Goal: Task Accomplishment & Management: Complete application form

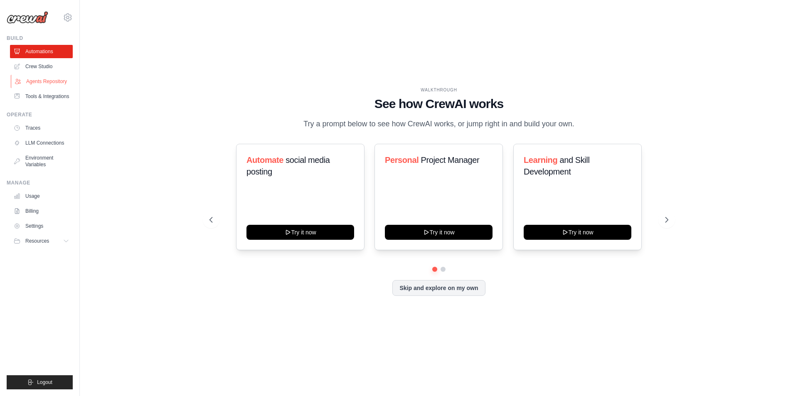
click at [49, 88] on link "Agents Repository" at bounding box center [42, 81] width 63 height 13
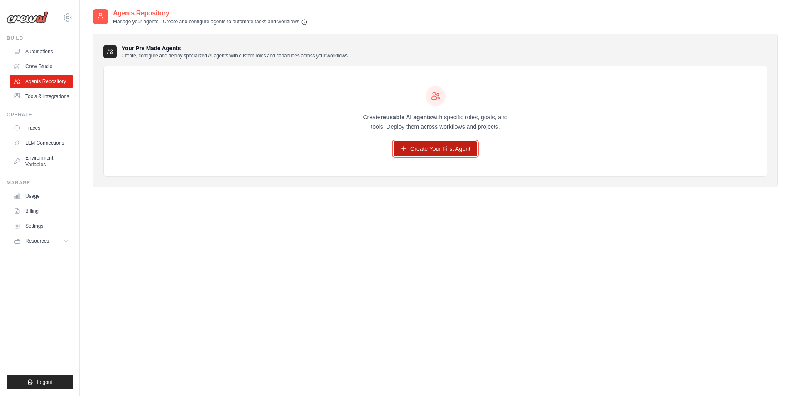
click at [452, 156] on link "Create Your First Agent" at bounding box center [435, 148] width 83 height 15
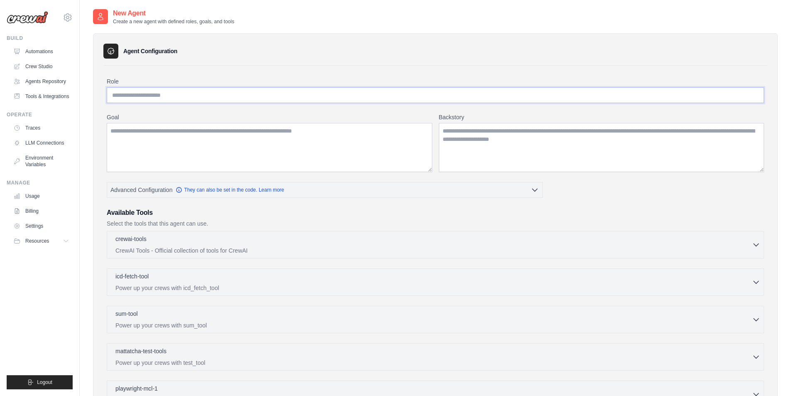
click at [180, 103] on input "Role" at bounding box center [436, 95] width 658 height 16
click at [49, 73] on link "Crew Studio" at bounding box center [42, 66] width 63 height 13
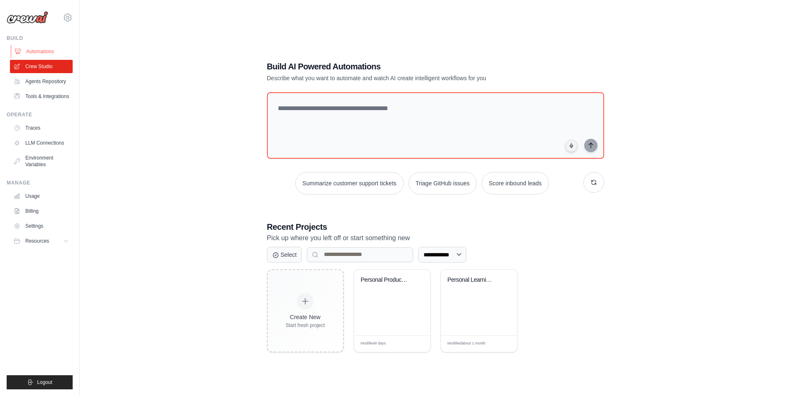
click at [46, 58] on link "Automations" at bounding box center [42, 51] width 63 height 13
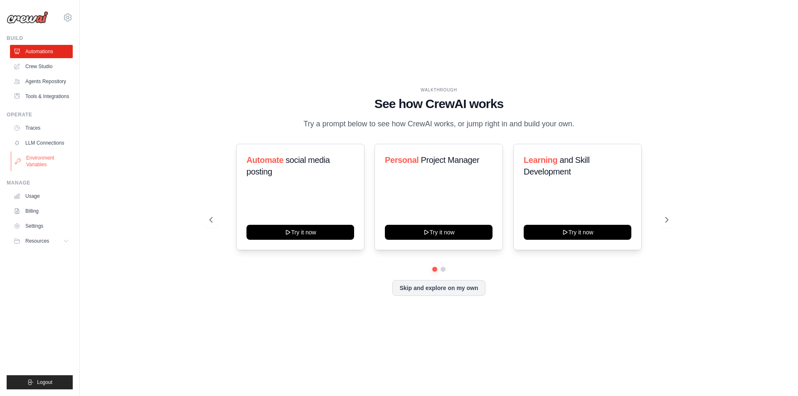
click at [51, 171] on link "Environment Variables" at bounding box center [42, 161] width 63 height 20
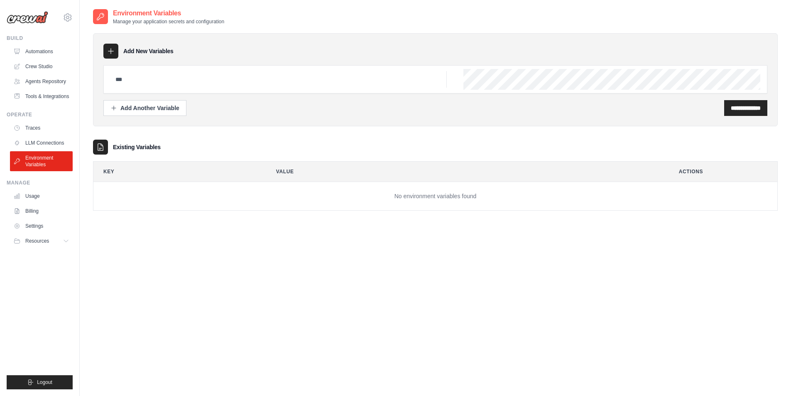
click at [427, 211] on td "No environment variables found" at bounding box center [435, 196] width 684 height 29
click at [115, 55] on icon at bounding box center [111, 51] width 8 height 8
click at [42, 150] on link "LLM Connections" at bounding box center [42, 142] width 63 height 13
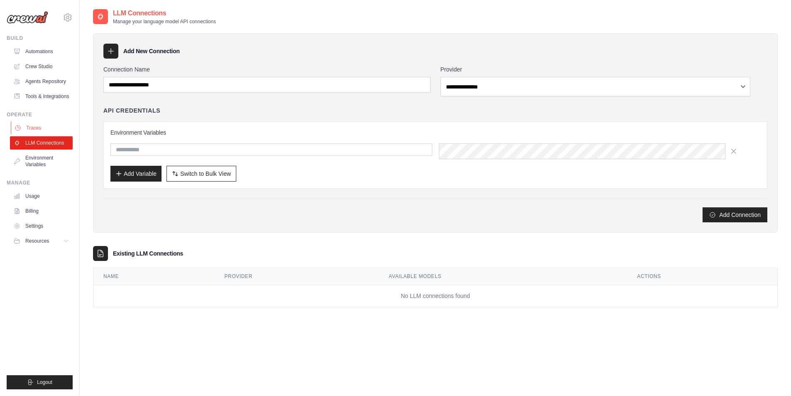
click at [35, 135] on link "Traces" at bounding box center [42, 127] width 63 height 13
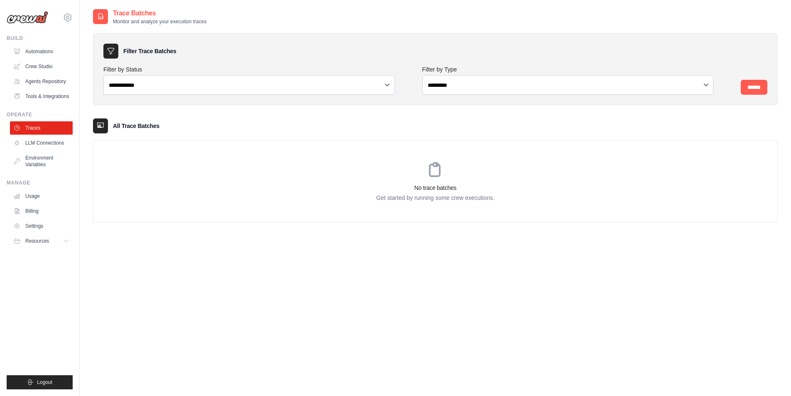
click at [642, 221] on div "No trace batches Get started by running some crew executions." at bounding box center [435, 180] width 684 height 81
click at [59, 233] on link "Settings" at bounding box center [42, 225] width 63 height 13
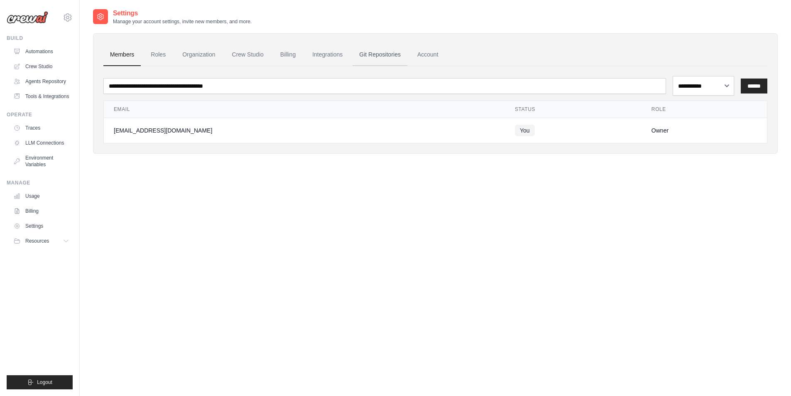
click at [407, 66] on link "Git Repositories" at bounding box center [380, 55] width 55 height 22
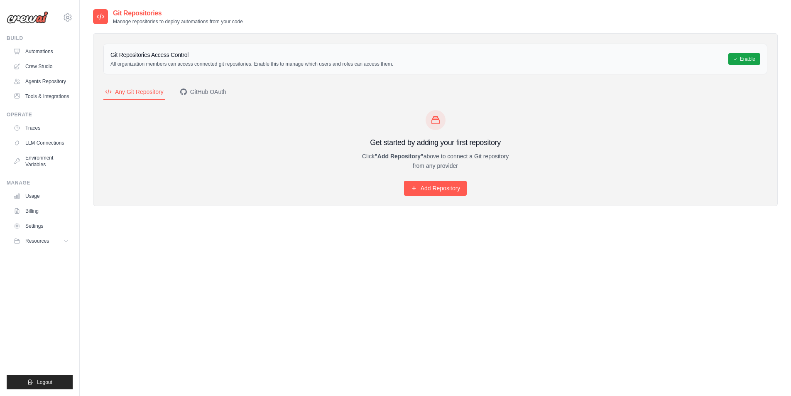
click at [393, 59] on h3 "Git Repositories Access Control" at bounding box center [251, 55] width 283 height 8
click at [56, 233] on link "Settings" at bounding box center [42, 225] width 63 height 13
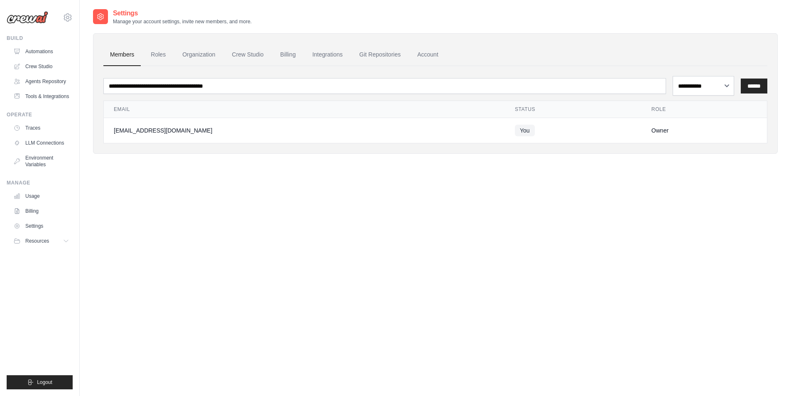
click at [154, 18] on h2 "Settings" at bounding box center [182, 13] width 139 height 10
click at [41, 203] on link "Usage" at bounding box center [42, 195] width 63 height 13
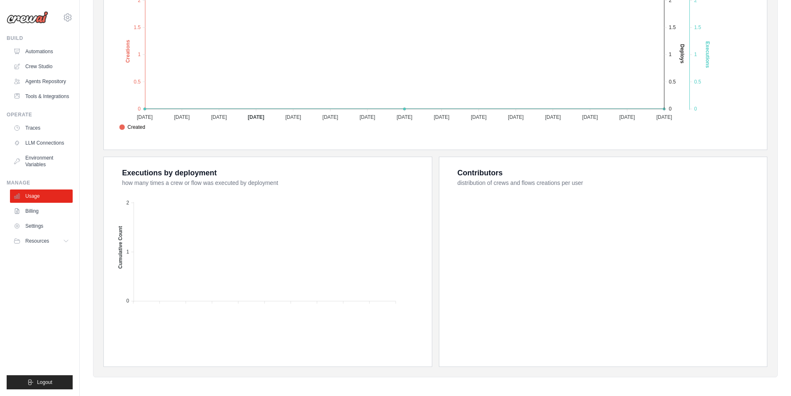
scroll to position [276, 0]
click at [39, 218] on link "Billing" at bounding box center [42, 210] width 63 height 13
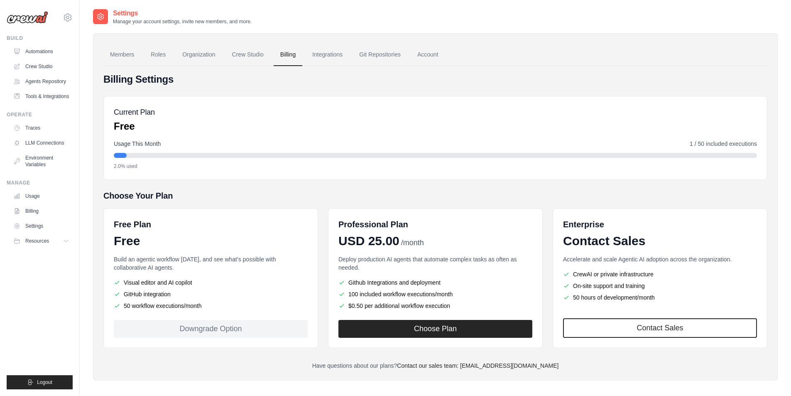
scroll to position [42, 0]
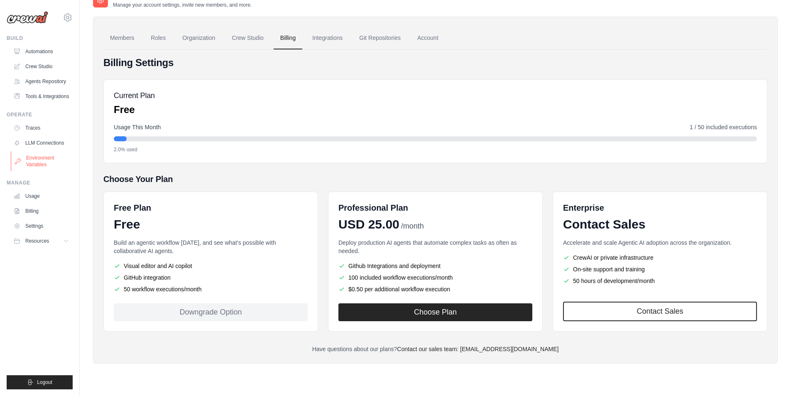
click at [57, 171] on link "Environment Variables" at bounding box center [42, 161] width 63 height 20
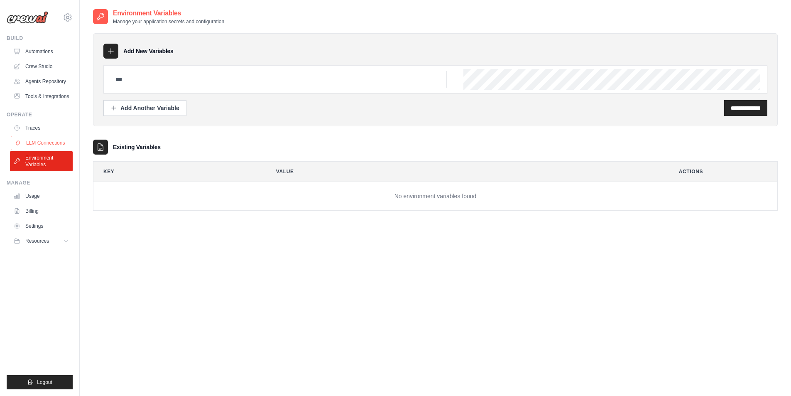
click at [58, 150] on link "LLM Connections" at bounding box center [42, 142] width 63 height 13
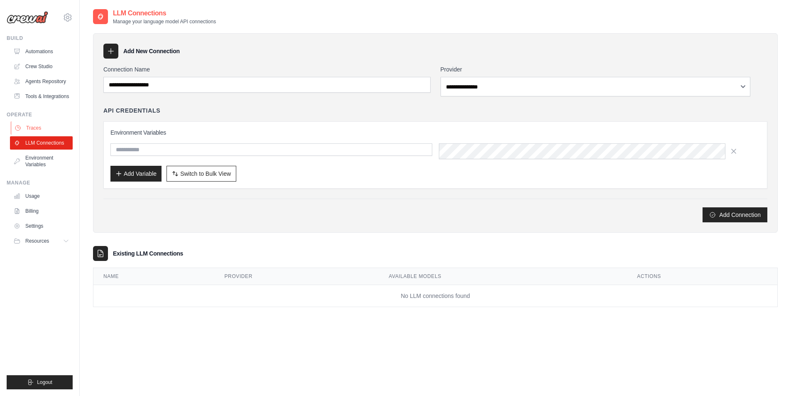
click at [53, 135] on link "Traces" at bounding box center [42, 127] width 63 height 13
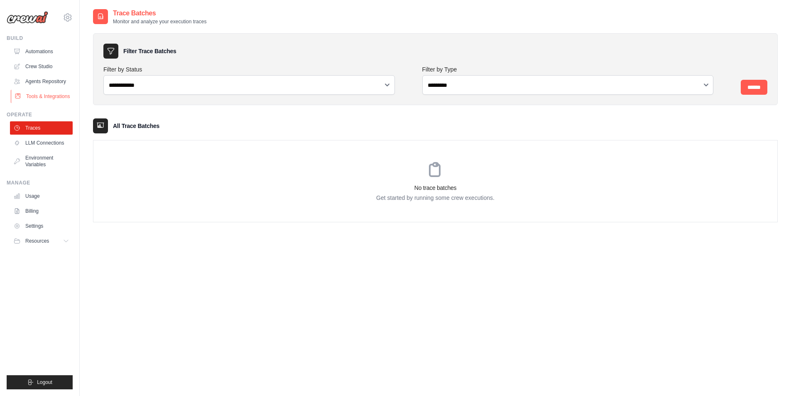
click at [65, 103] on link "Tools & Integrations" at bounding box center [42, 96] width 63 height 13
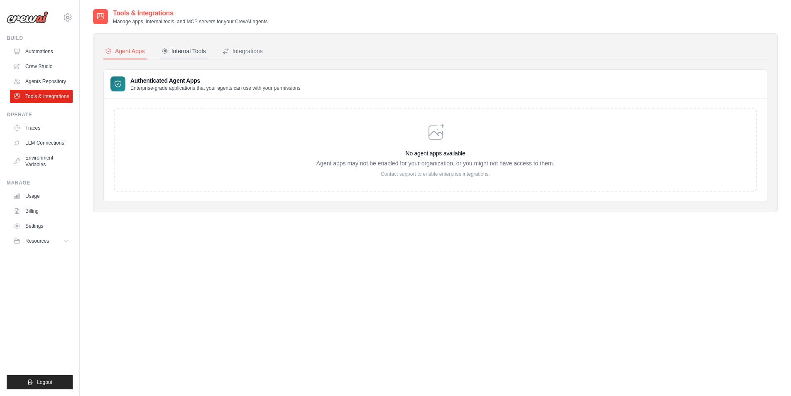
click at [206, 55] on div "Internal Tools" at bounding box center [184, 51] width 44 height 8
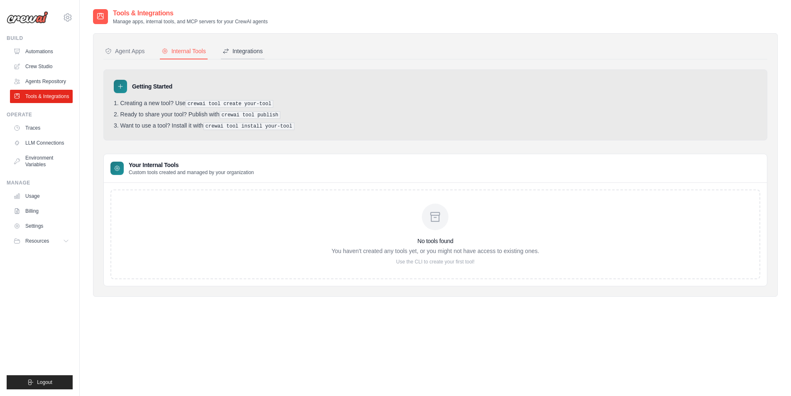
click at [263, 55] on div "Integrations" at bounding box center [243, 51] width 40 height 8
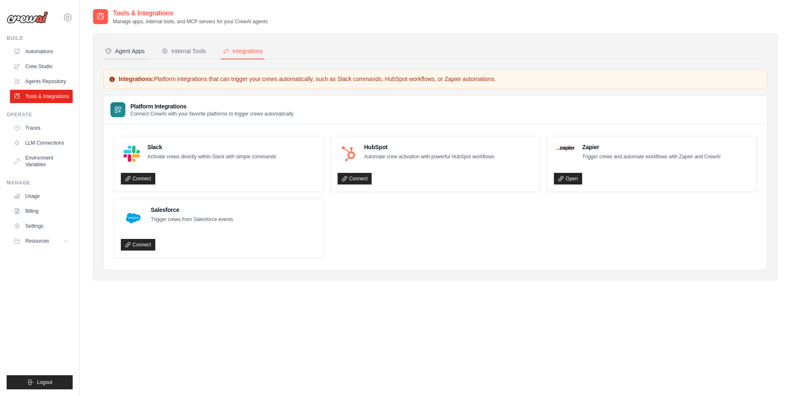
click at [145, 55] on div "Agent Apps" at bounding box center [125, 51] width 40 height 8
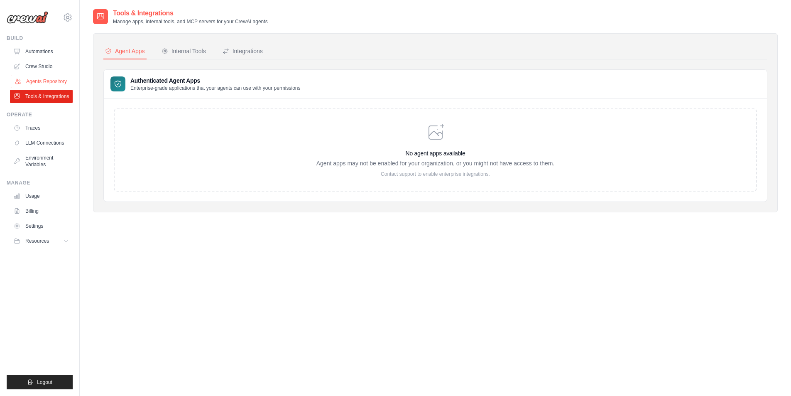
click at [74, 88] on link "Agents Repository" at bounding box center [42, 81] width 63 height 13
click at [34, 88] on link "Agents Repository" at bounding box center [42, 81] width 63 height 13
click at [54, 73] on link "Crew Studio" at bounding box center [42, 66] width 63 height 13
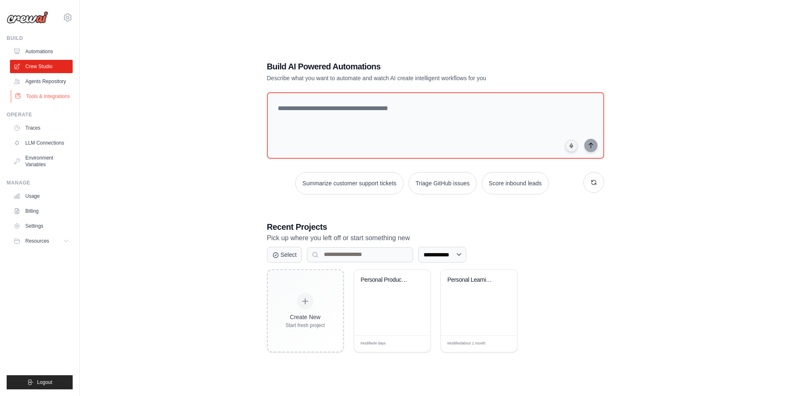
click at [45, 103] on link "Tools & Integrations" at bounding box center [42, 96] width 63 height 13
click at [63, 88] on link "Agents Repository" at bounding box center [42, 81] width 63 height 13
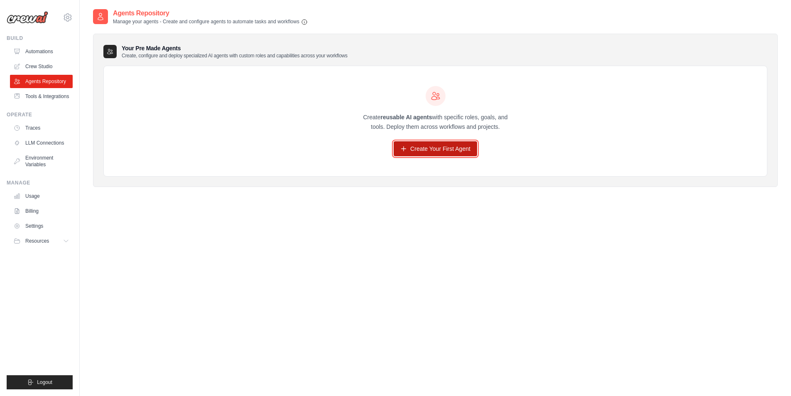
click at [468, 156] on link "Create Your First Agent" at bounding box center [435, 148] width 83 height 15
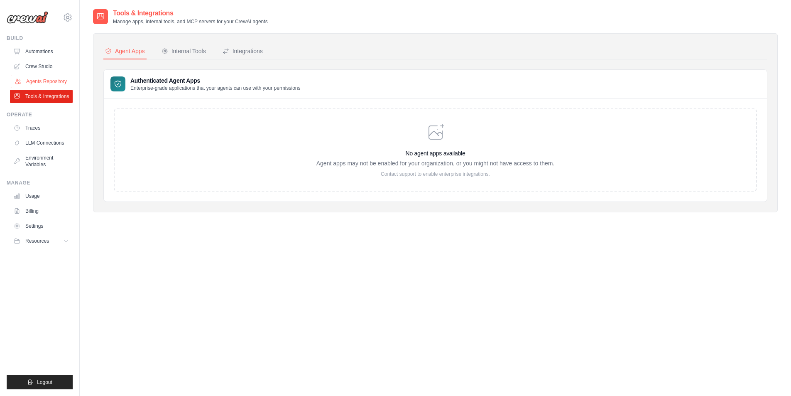
click at [52, 88] on link "Agents Repository" at bounding box center [42, 81] width 63 height 13
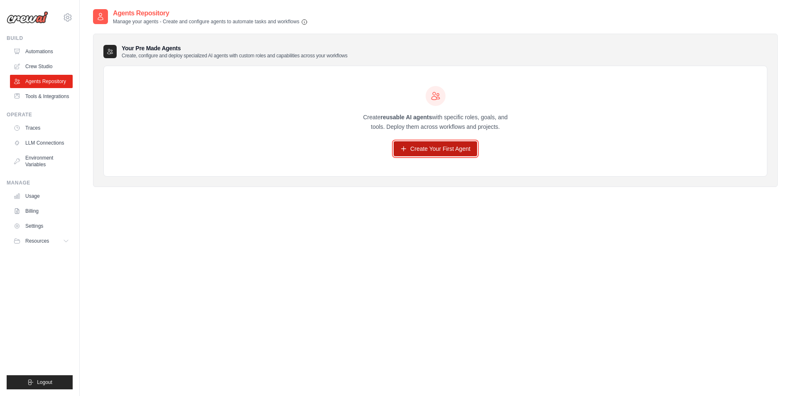
click at [463, 156] on link "Create Your First Agent" at bounding box center [435, 148] width 83 height 15
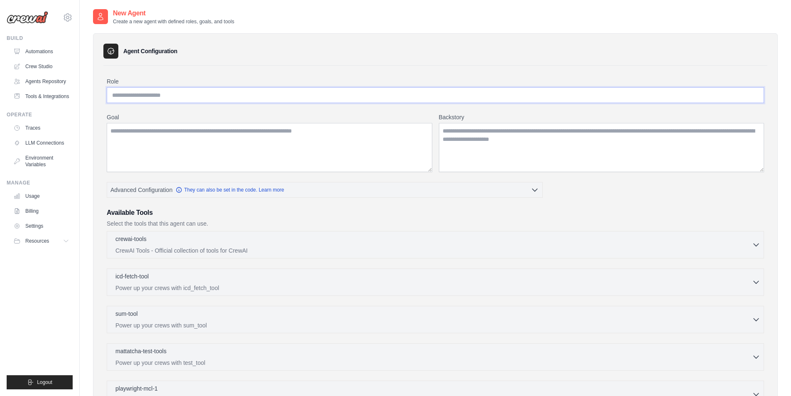
click at [194, 103] on input "Role" at bounding box center [436, 95] width 658 height 16
type input "*"
click at [248, 103] on input "**********" at bounding box center [436, 95] width 658 height 16
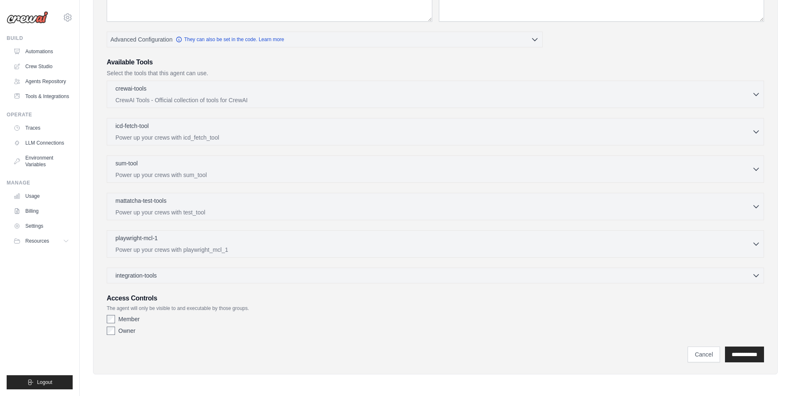
scroll to position [285, 0]
type input "**********"
click at [210, 271] on div "integration-tools 0 selected" at bounding box center [437, 275] width 645 height 8
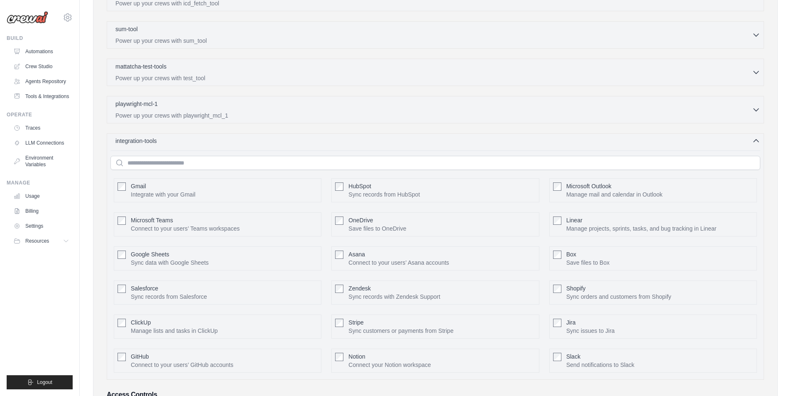
click at [247, 145] on div "integration-tools 0 selected" at bounding box center [437, 141] width 645 height 8
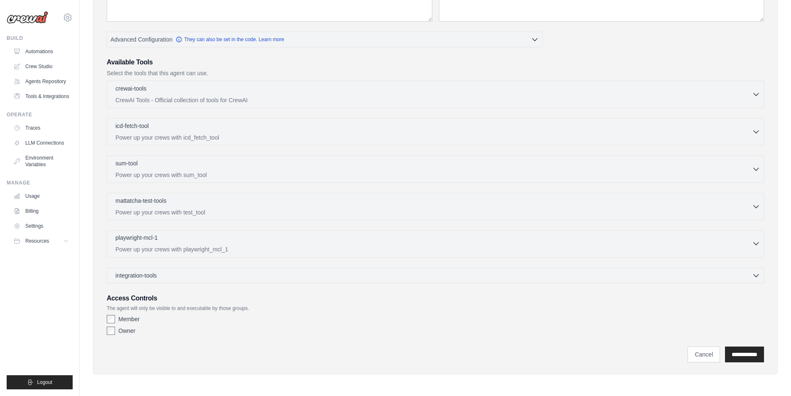
click at [220, 233] on div "playwright-mcl-1 0 selected" at bounding box center [433, 238] width 637 height 10
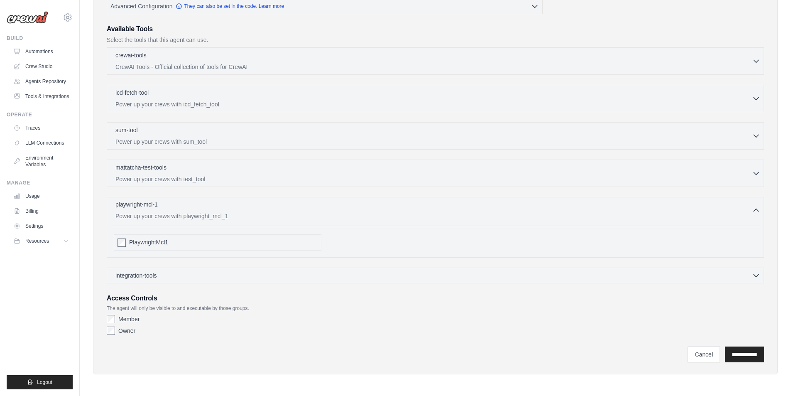
click at [220, 200] on div "playwright-mcl-1 0 selected" at bounding box center [433, 205] width 637 height 10
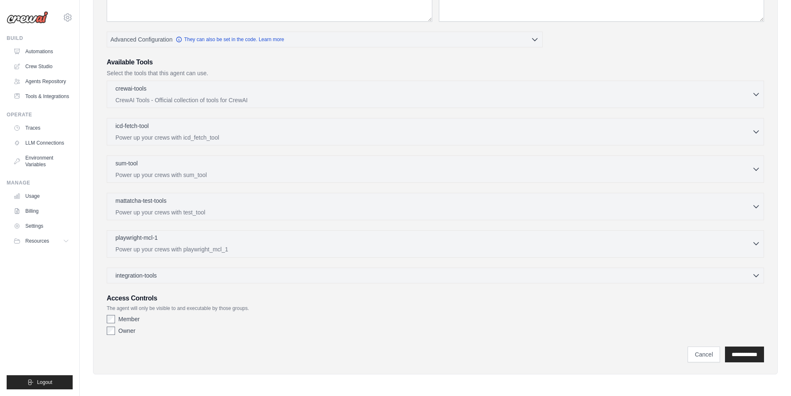
scroll to position [118, 0]
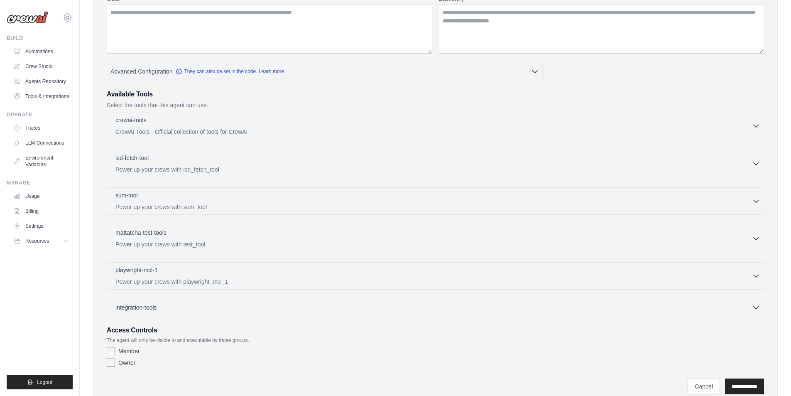
click at [220, 136] on p "CrewAI Tools - Official collection of tools for CrewAI" at bounding box center [433, 132] width 637 height 8
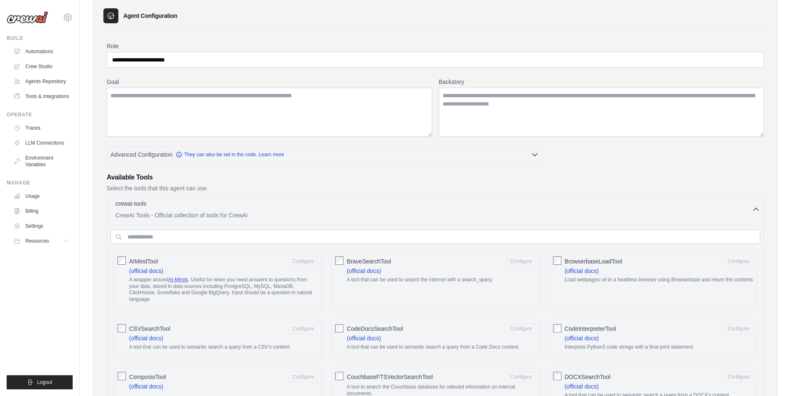
scroll to position [0, 0]
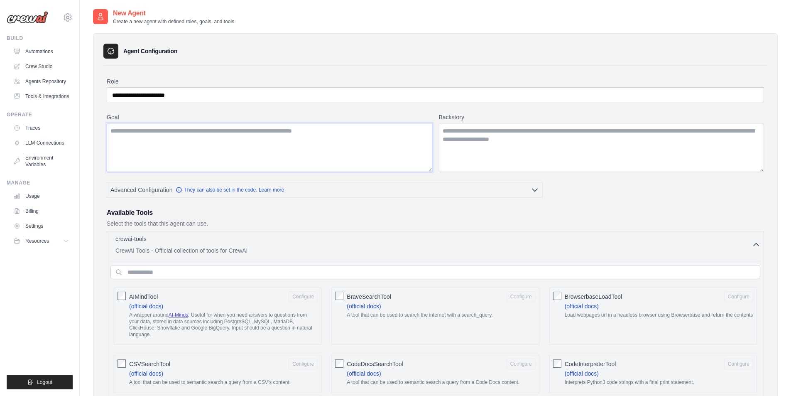
click at [336, 172] on textarea "Goal" at bounding box center [270, 147] width 326 height 49
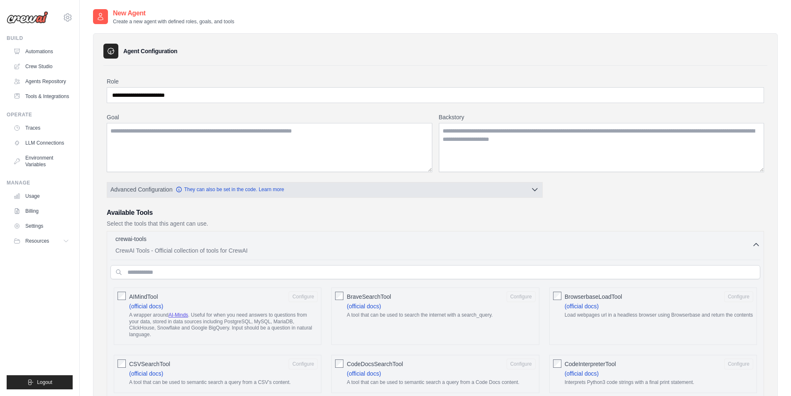
click at [539, 194] on icon "button" at bounding box center [535, 189] width 8 height 8
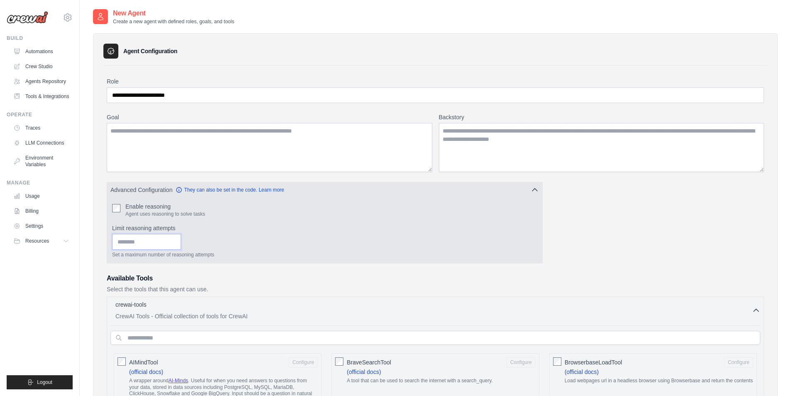
click at [181, 250] on input "Limit reasoning attempts" at bounding box center [146, 242] width 69 height 16
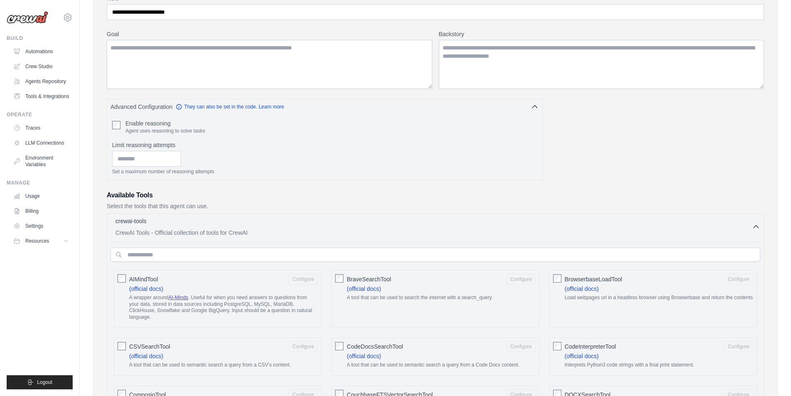
click at [754, 228] on icon "button" at bounding box center [756, 227] width 5 height 2
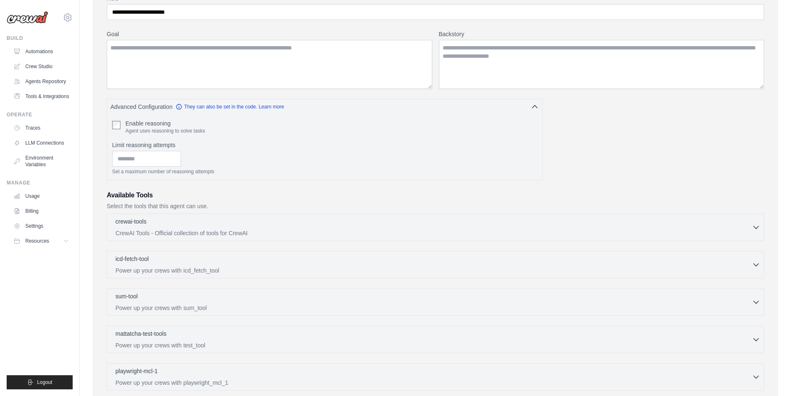
scroll to position [0, 0]
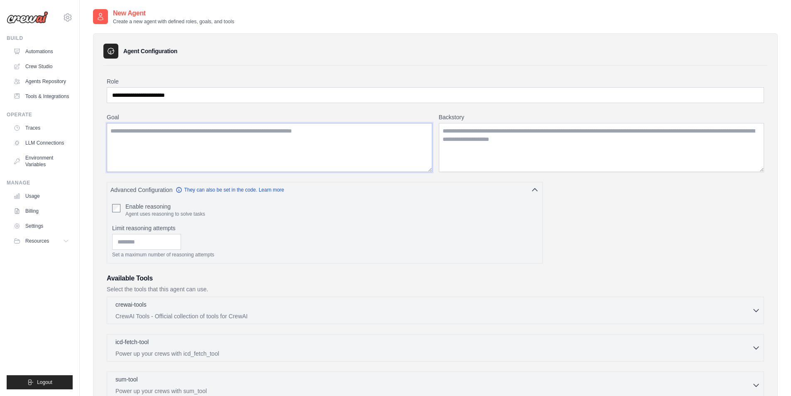
click at [208, 172] on textarea "Goal" at bounding box center [270, 147] width 326 height 49
click at [54, 103] on link "Tools & Integrations" at bounding box center [42, 96] width 63 height 13
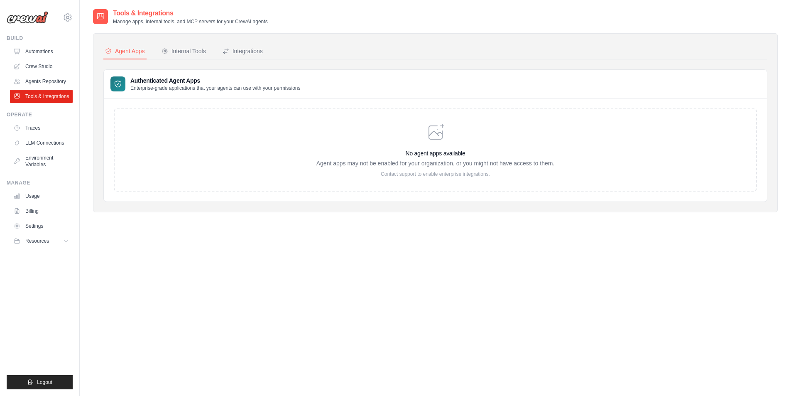
click at [441, 177] on div "No agent apps available Agent apps may not be enabled for your organization, or…" at bounding box center [436, 150] width 238 height 55
click at [444, 139] on icon at bounding box center [436, 131] width 15 height 15
click at [54, 88] on link "Agents Repository" at bounding box center [42, 81] width 63 height 13
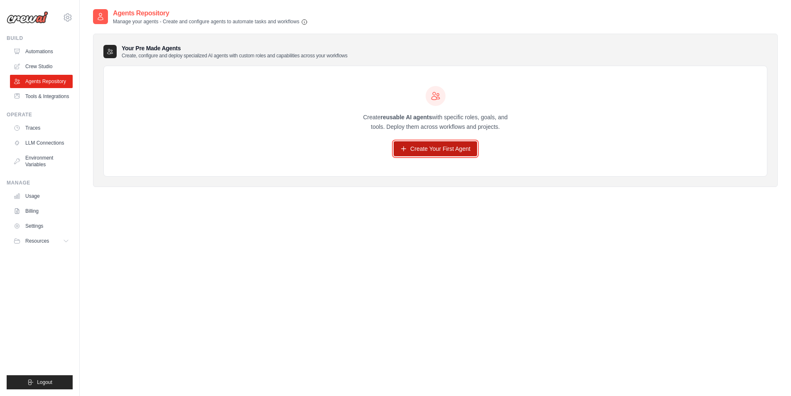
click at [442, 156] on link "Create Your First Agent" at bounding box center [435, 148] width 83 height 15
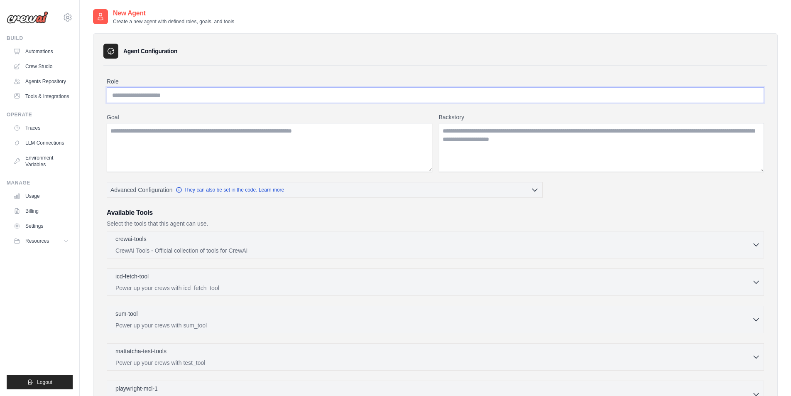
click at [201, 103] on input "Role" at bounding box center [436, 95] width 658 height 16
paste input "**********"
type input "**********"
click at [213, 172] on textarea "Goal" at bounding box center [270, 147] width 326 height 49
paste textarea "**********"
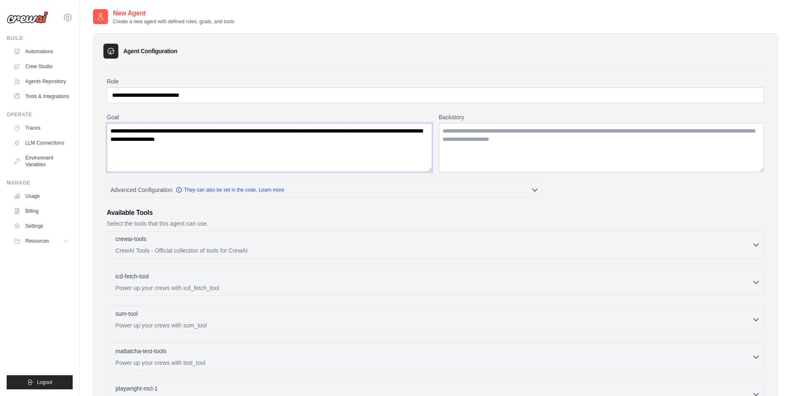
type textarea "**********"
click at [473, 169] on textarea "Backstory" at bounding box center [602, 147] width 326 height 49
paste textarea "**********"
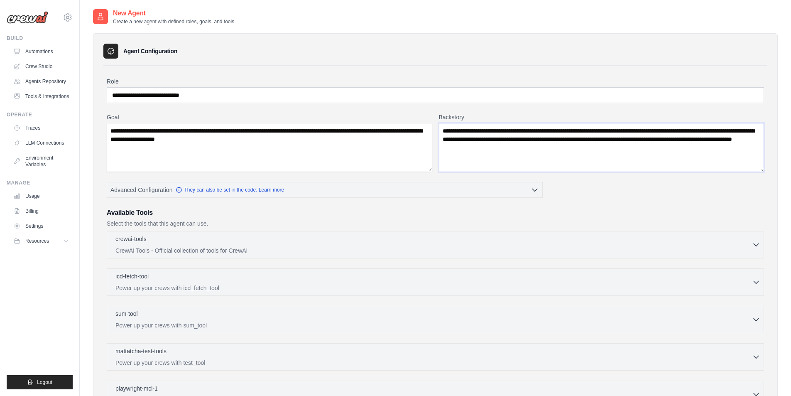
type textarea "**********"
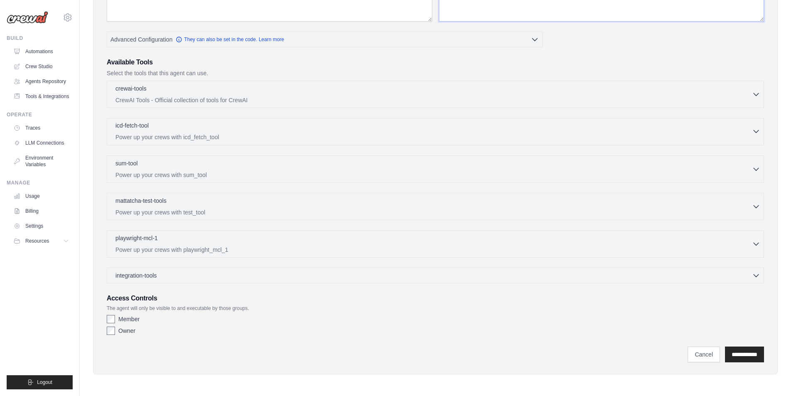
scroll to position [285, 0]
click at [725, 346] on input "**********" at bounding box center [744, 354] width 39 height 16
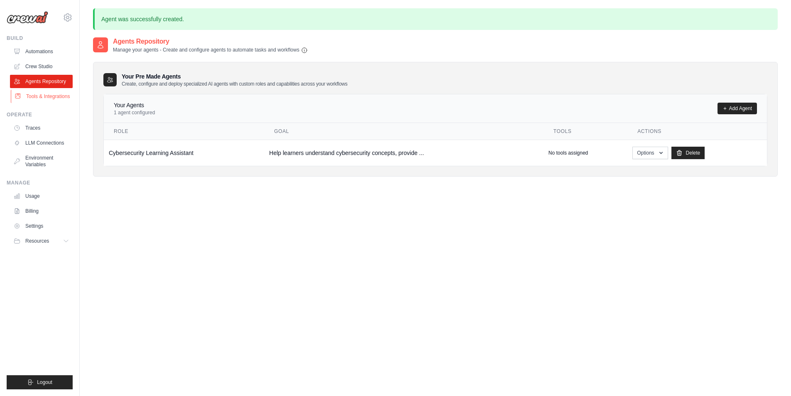
click at [53, 103] on link "Tools & Integrations" at bounding box center [42, 96] width 63 height 13
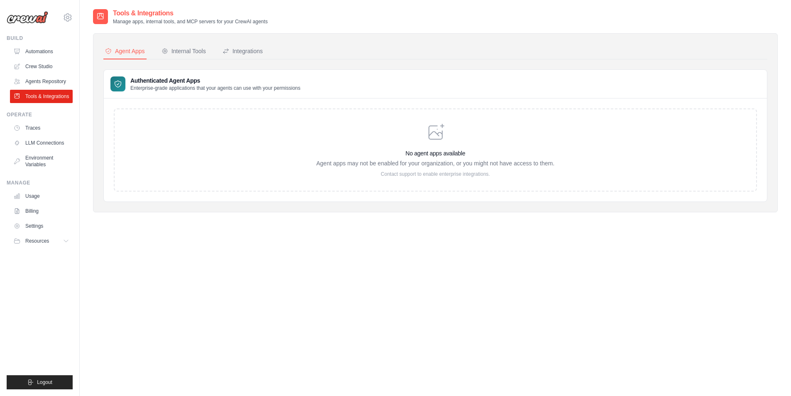
click at [446, 142] on icon at bounding box center [436, 133] width 20 height 20
click at [200, 85] on h3 "Authenticated Agent Apps" at bounding box center [215, 80] width 170 height 8
click at [263, 55] on div "Integrations" at bounding box center [243, 51] width 40 height 8
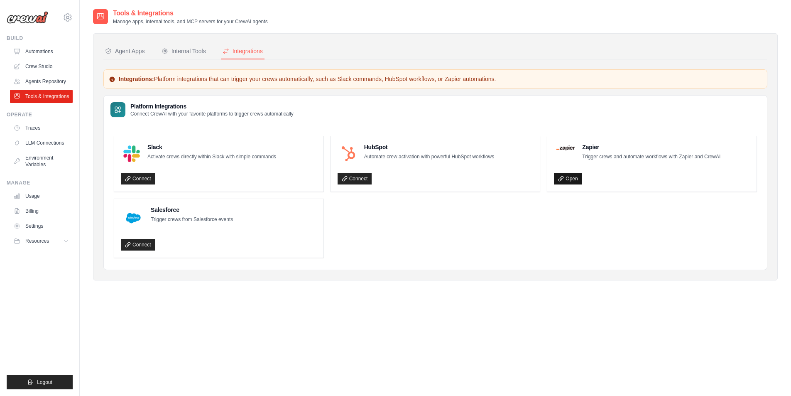
click at [582, 184] on link "Open" at bounding box center [568, 179] width 28 height 12
click at [206, 55] on div "Internal Tools" at bounding box center [184, 51] width 44 height 8
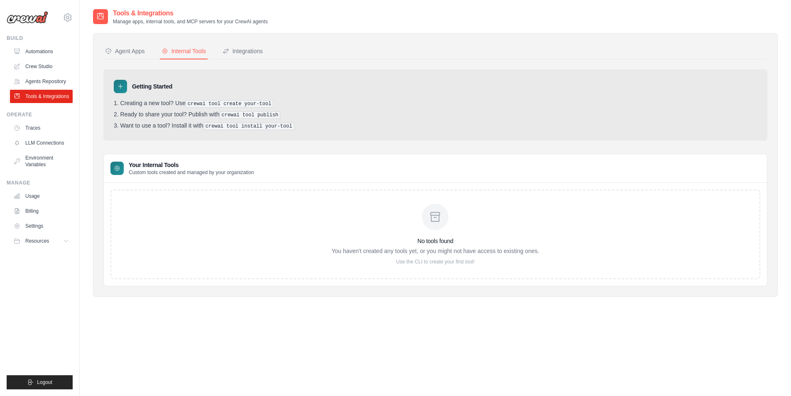
click at [411, 183] on div "Your Internal Tools Custom tools created and managed by your organization" at bounding box center [435, 168] width 663 height 29
click at [145, 55] on div "Agent Apps" at bounding box center [125, 51] width 40 height 8
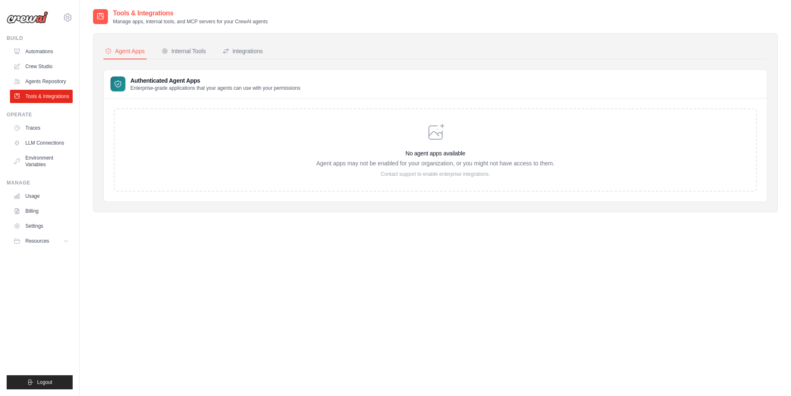
drag, startPoint x: 430, startPoint y: 171, endPoint x: 401, endPoint y: 161, distance: 30.5
click at [430, 171] on div "No agent apps available Agent apps may not be enabled for your organization, or…" at bounding box center [436, 150] width 238 height 55
click at [166, 85] on h3 "Authenticated Agent Apps" at bounding box center [215, 80] width 170 height 8
click at [187, 17] on h2 "Tools & Integrations" at bounding box center [190, 13] width 155 height 10
click at [46, 88] on link "Agents Repository" at bounding box center [42, 81] width 63 height 13
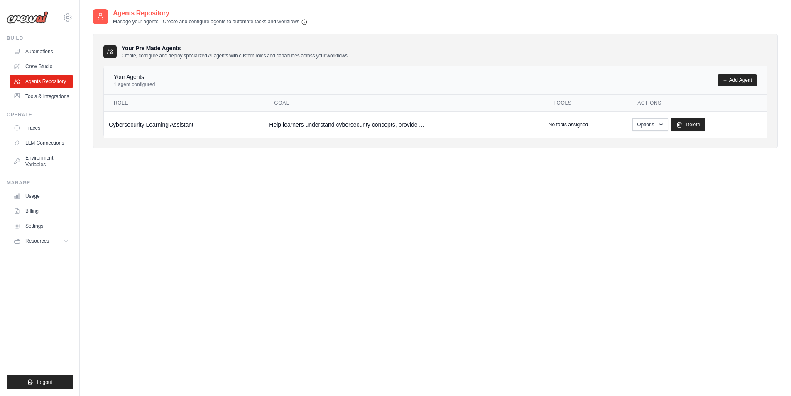
click at [718, 243] on div "Agents Repository Manage your agents - Create and configure agents to automate …" at bounding box center [435, 206] width 685 height 396
click at [577, 128] on p "No tools assigned" at bounding box center [568, 124] width 39 height 7
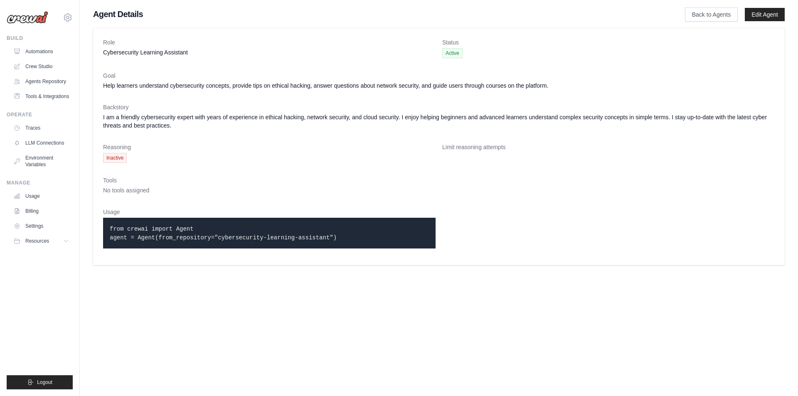
click at [127, 163] on span "Inactive" at bounding box center [115, 158] width 24 height 10
click at [147, 243] on dl "Role Cybersecurity Learning Assistant Status Active Goal Help learners understa…" at bounding box center [438, 146] width 671 height 217
click at [250, 241] on code "from crewai import Agent agent = Agent(from_repository="cybersecurity-learning-…" at bounding box center [223, 233] width 227 height 15
click at [506, 151] on dt "Limit reasoning attempts" at bounding box center [608, 147] width 332 height 8
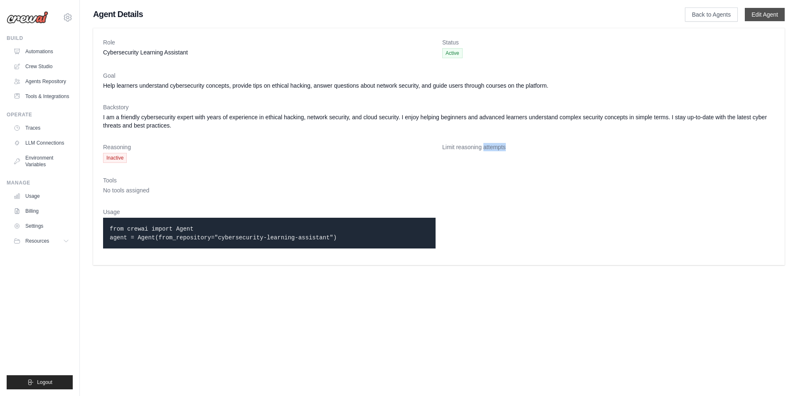
click at [765, 20] on link "Edit Agent" at bounding box center [764, 14] width 40 height 13
click at [765, 19] on link "Edit Agent" at bounding box center [764, 14] width 40 height 13
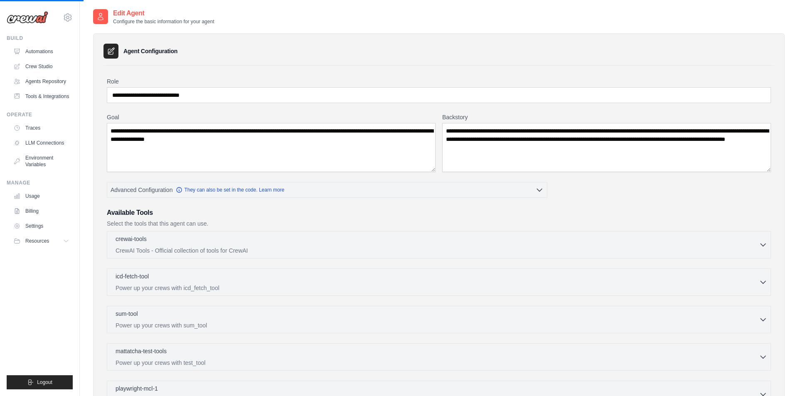
click at [714, 86] on label "Role" at bounding box center [439, 81] width 664 height 8
click at [714, 103] on input "**********" at bounding box center [439, 95] width 664 height 16
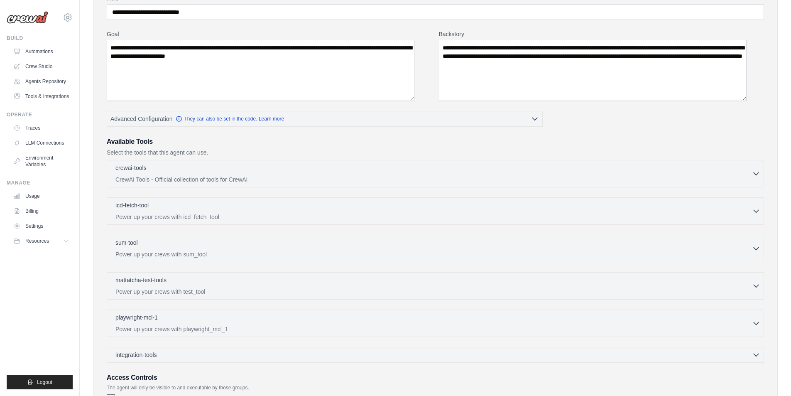
scroll to position [125, 0]
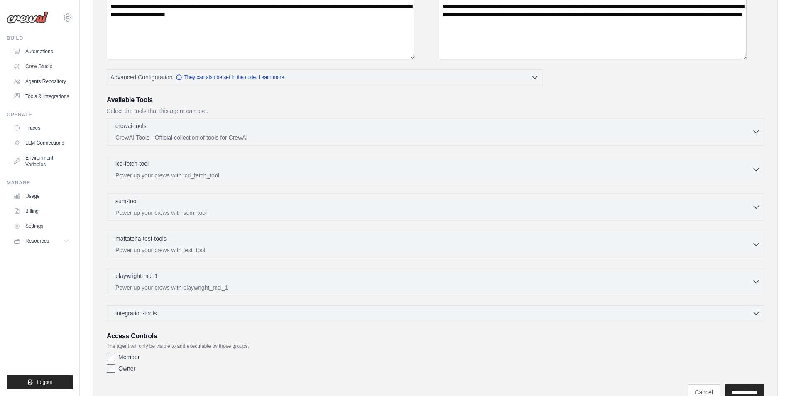
click at [147, 130] on p "crewai-tools" at bounding box center [130, 126] width 31 height 8
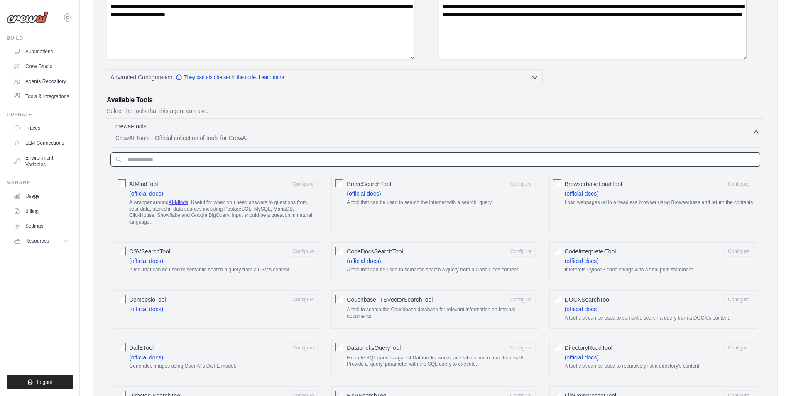
click at [184, 167] on input "text" at bounding box center [435, 159] width 650 height 14
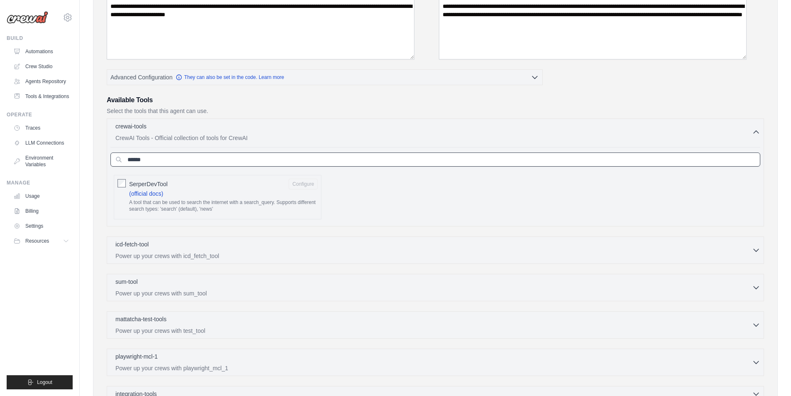
type input "******"
click at [752, 136] on icon "button" at bounding box center [756, 132] width 8 height 8
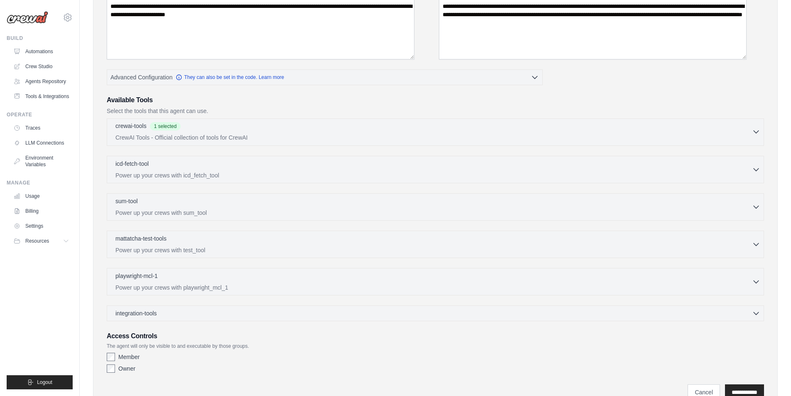
scroll to position [285, 0]
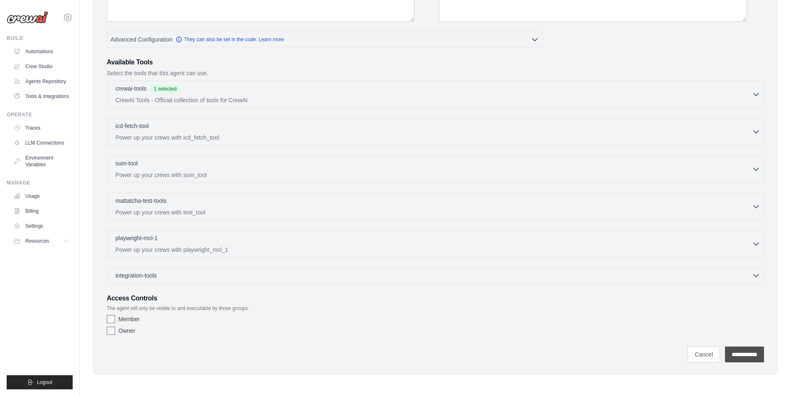
click at [725, 348] on input "**********" at bounding box center [744, 354] width 39 height 16
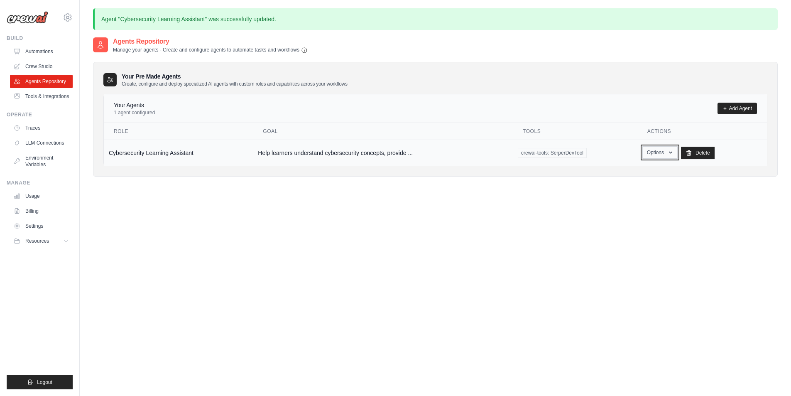
click at [665, 159] on button "Options" at bounding box center [660, 152] width 35 height 12
click at [640, 179] on link "Show" at bounding box center [648, 171] width 60 height 15
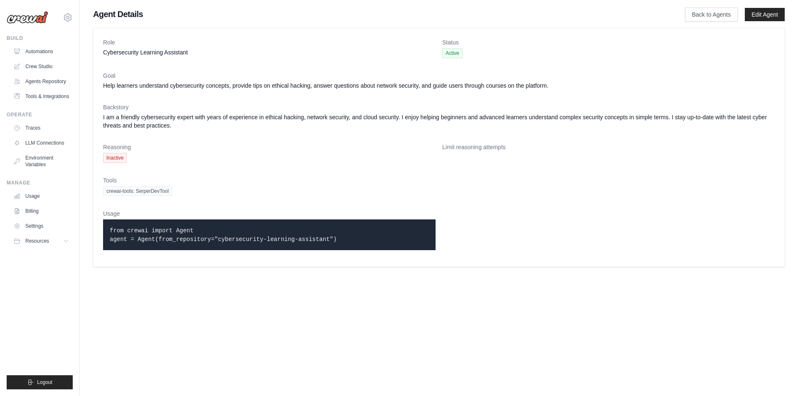
click at [501, 196] on div "crewai-tools: SerperDevTool" at bounding box center [438, 191] width 671 height 10
click at [217, 163] on dd "Inactive" at bounding box center [269, 158] width 332 height 10
click at [127, 163] on span "Inactive" at bounding box center [115, 158] width 24 height 10
click at [348, 204] on dl "Role Cybersecurity Learning Assistant Status Active Goal Help learners understa…" at bounding box center [438, 147] width 671 height 218
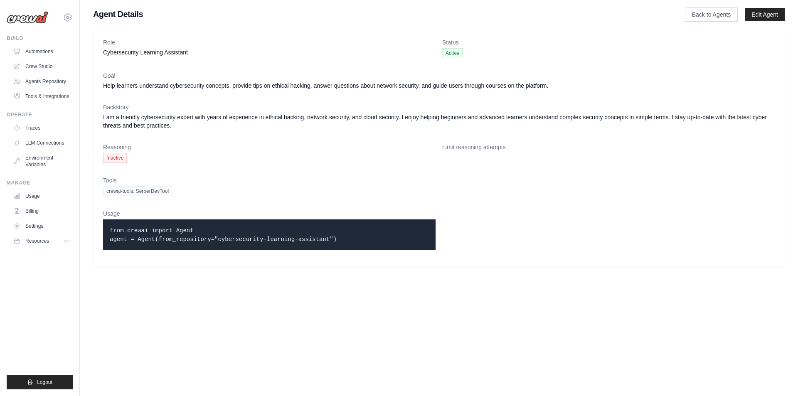
click at [265, 243] on code "from crewai import Agent agent = Agent(from_repository="cybersecurity-learning-…" at bounding box center [223, 234] width 227 height 15
click at [699, 15] on link "Back to Agents" at bounding box center [711, 14] width 53 height 14
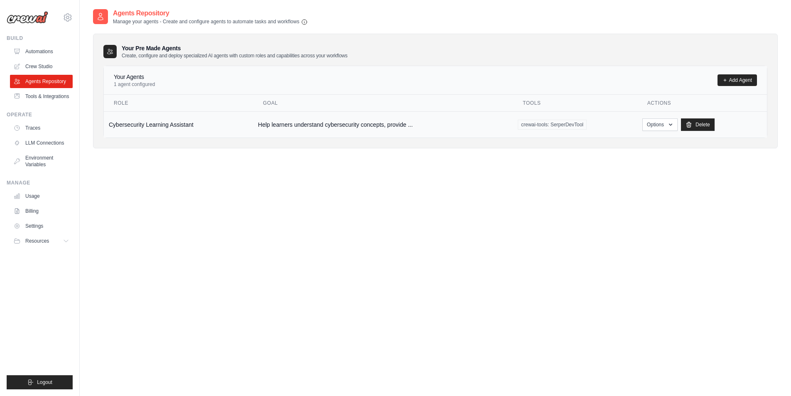
drag, startPoint x: 517, startPoint y: 267, endPoint x: 569, endPoint y: 161, distance: 118.0
click at [520, 263] on div "Agents Repository Manage your agents - Create and configure agents to automate …" at bounding box center [435, 206] width 685 height 396
click at [442, 88] on div "Your Agents 1 agent configured Add Agent" at bounding box center [435, 80] width 643 height 15
click at [48, 58] on link "Automations" at bounding box center [42, 51] width 63 height 13
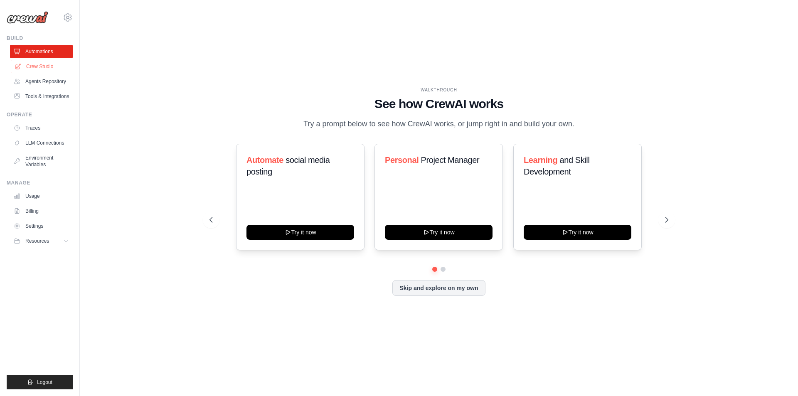
click at [42, 73] on link "Crew Studio" at bounding box center [42, 66] width 63 height 13
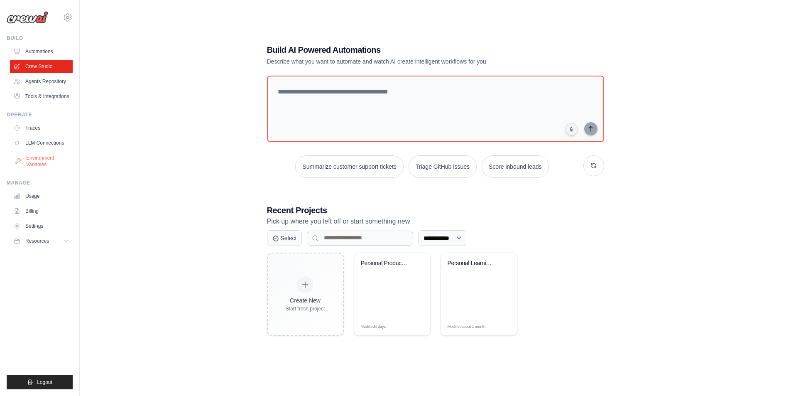
click at [42, 171] on link "Environment Variables" at bounding box center [42, 161] width 63 height 20
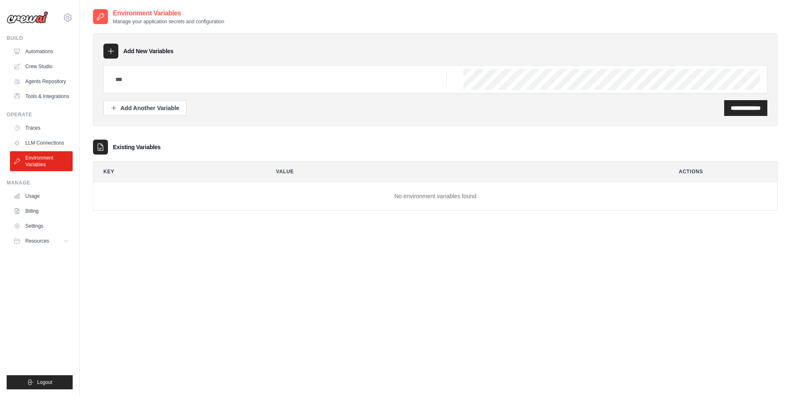
click at [241, 211] on td "No environment variables found" at bounding box center [435, 196] width 684 height 29
click at [46, 150] on link "LLM Connections" at bounding box center [42, 142] width 63 height 13
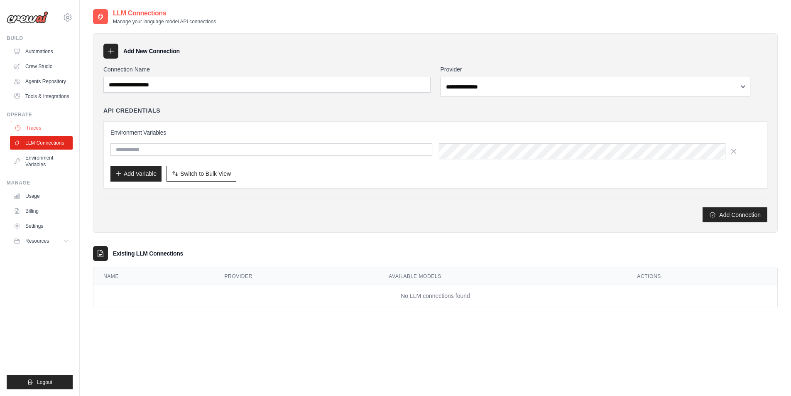
click at [51, 135] on link "Traces" at bounding box center [42, 127] width 63 height 13
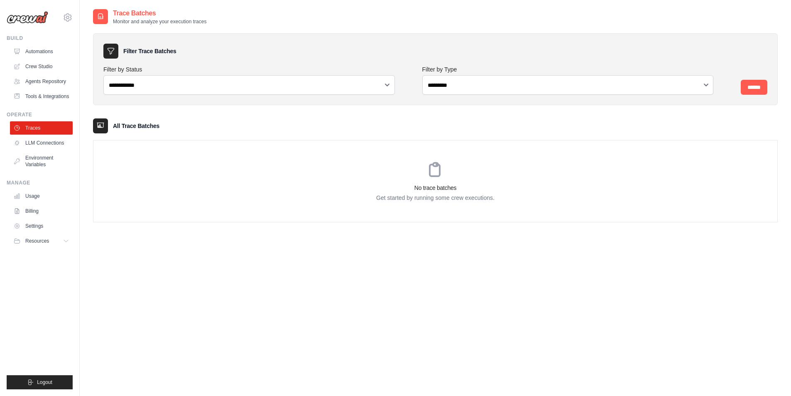
click at [273, 192] on h3 "No trace batches" at bounding box center [435, 188] width 684 height 8
click at [49, 233] on link "Settings" at bounding box center [42, 225] width 63 height 13
click at [46, 233] on link "Settings" at bounding box center [42, 225] width 63 height 13
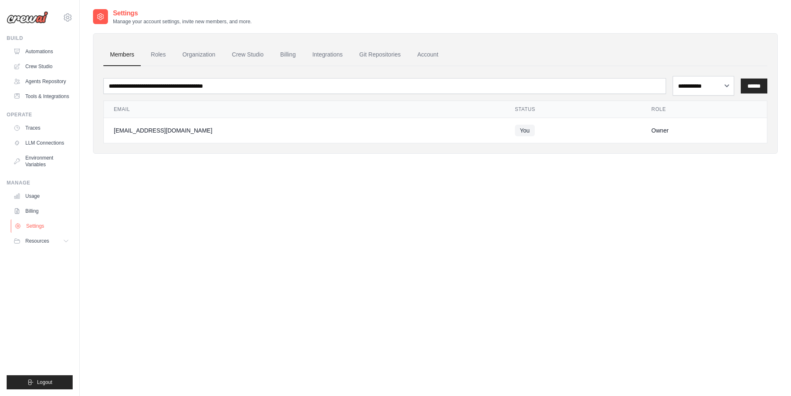
click at [26, 233] on link "Settings" at bounding box center [42, 225] width 63 height 13
click at [47, 244] on span "Resources" at bounding box center [38, 241] width 24 height 7
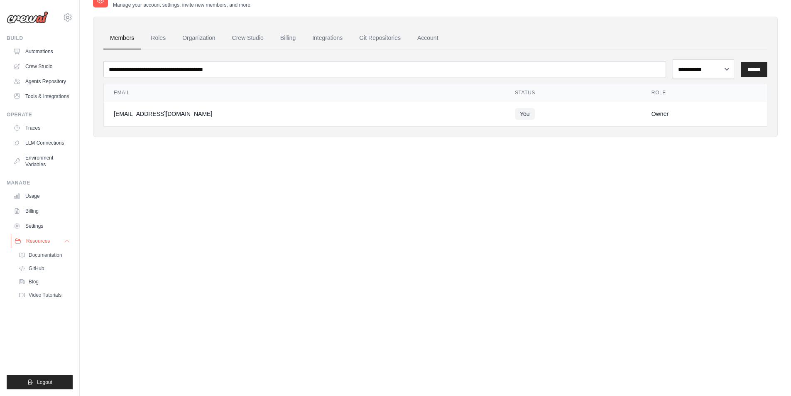
click at [70, 244] on icon at bounding box center [67, 241] width 7 height 7
click at [74, 248] on button "Resources" at bounding box center [42, 240] width 63 height 13
click at [41, 258] on span "Documentation" at bounding box center [46, 255] width 34 height 7
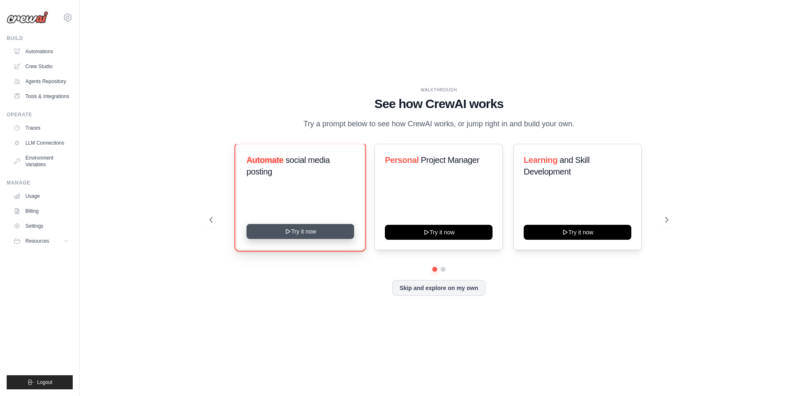
click at [288, 238] on button "Try it now" at bounding box center [300, 231] width 108 height 15
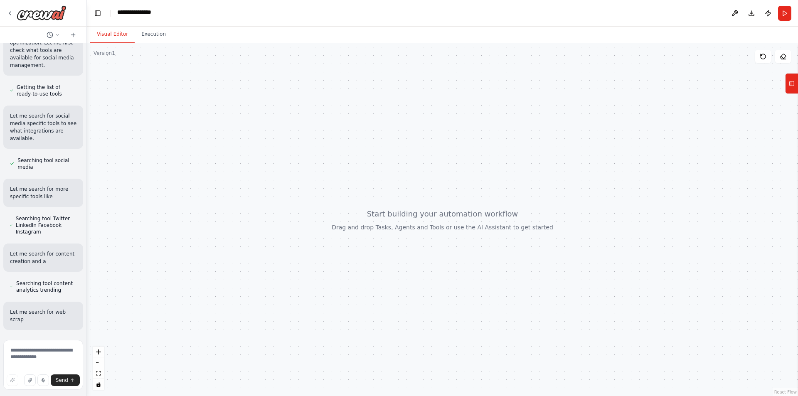
scroll to position [516, 0]
